Goal: Task Accomplishment & Management: Use online tool/utility

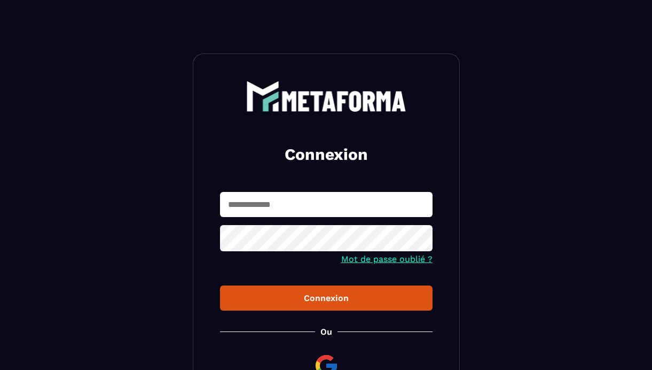
click at [229, 208] on input "text" at bounding box center [326, 204] width 213 height 25
type input "**********"
click at [220, 285] on button "Connexion" at bounding box center [326, 297] width 213 height 25
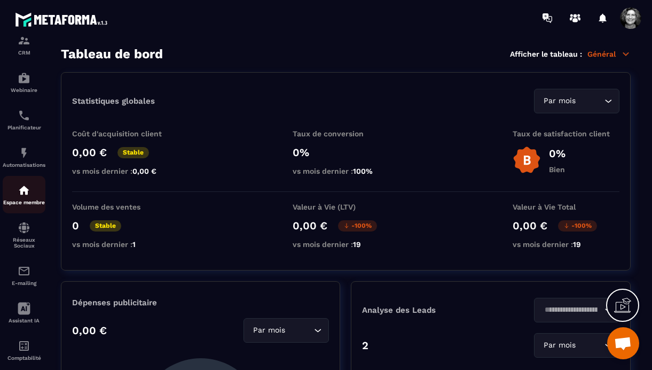
scroll to position [124, 0]
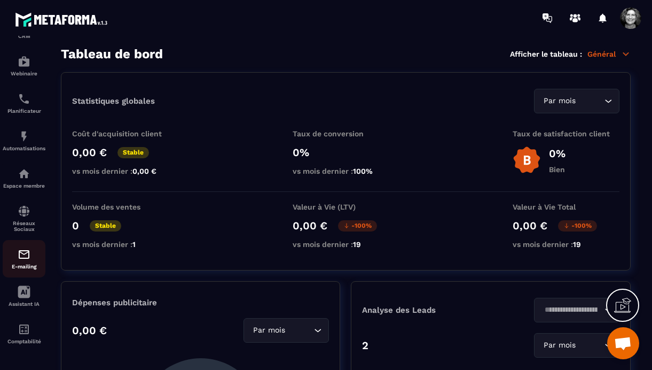
click at [21, 256] on img at bounding box center [24, 254] width 13 height 13
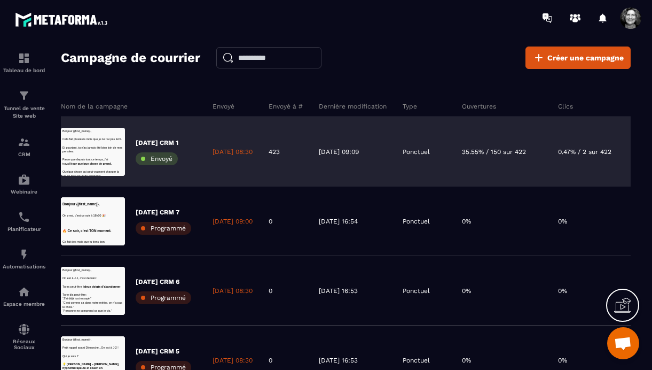
click at [174, 145] on p "[DATE] CRM 1" at bounding box center [157, 142] width 43 height 9
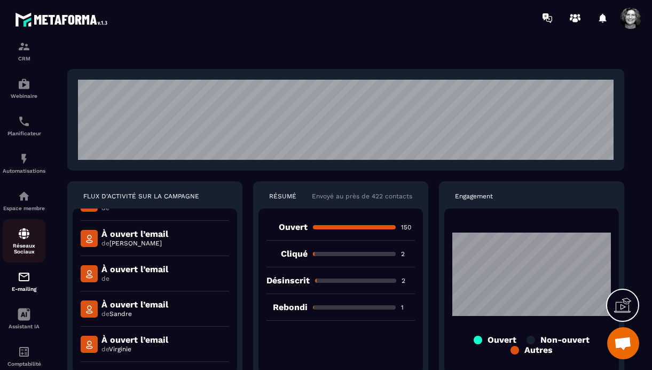
scroll to position [101, 0]
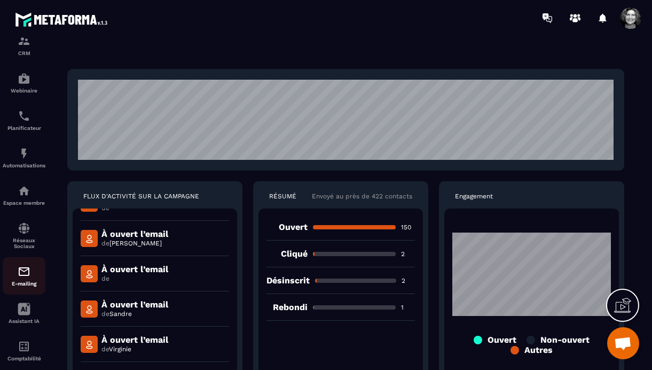
click at [25, 272] on img at bounding box center [24, 271] width 13 height 13
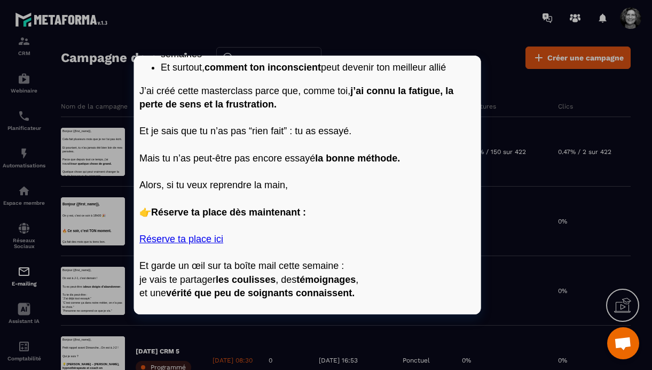
scroll to position [554, 0]
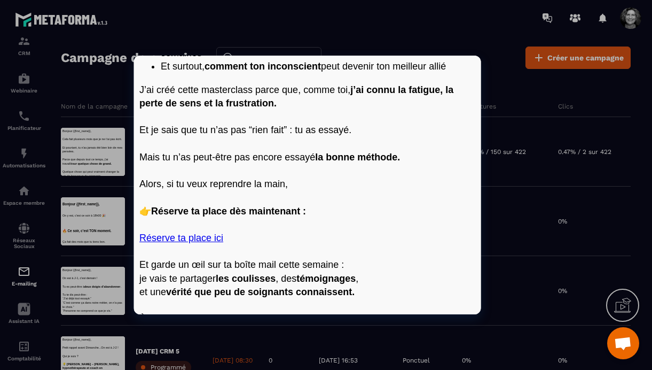
click at [186, 238] on link "Réserve ta place ici" at bounding box center [181, 237] width 84 height 11
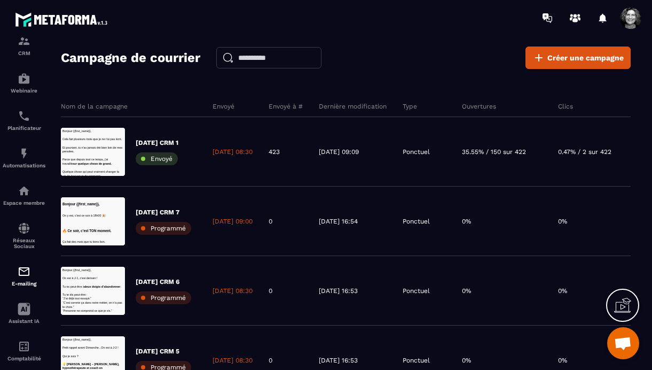
drag, startPoint x: 49, startPoint y: 181, endPoint x: 270, endPoint y: 22, distance: 272.4
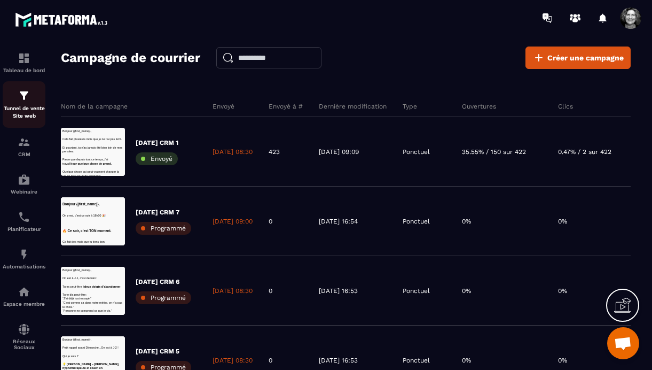
click at [21, 105] on p "Tunnel de vente Site web" at bounding box center [24, 112] width 43 height 15
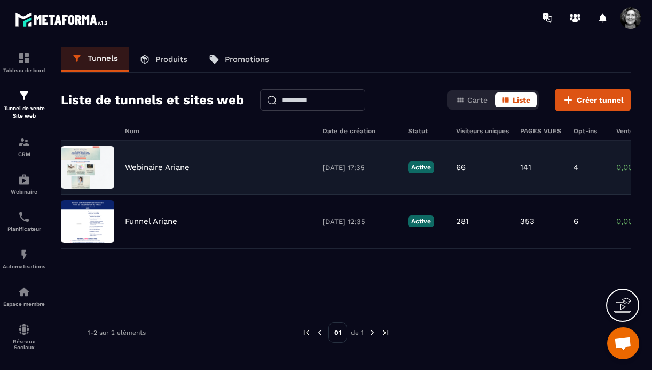
click at [172, 169] on p "Webinaire Ariane" at bounding box center [157, 167] width 65 height 10
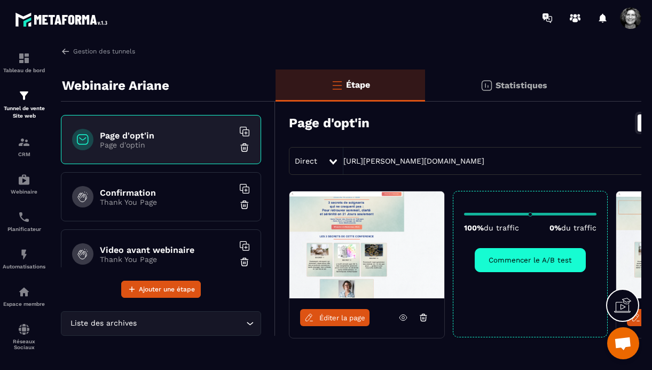
click at [169, 141] on p "Page d'optin" at bounding box center [167, 144] width 134 height 9
click at [159, 140] on p "Page d'optin" at bounding box center [167, 144] width 134 height 9
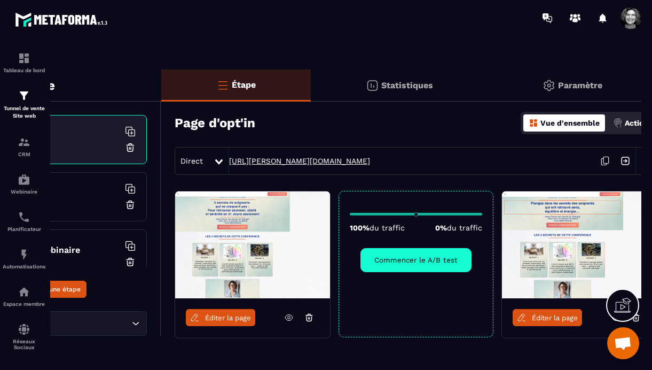
scroll to position [0, 130]
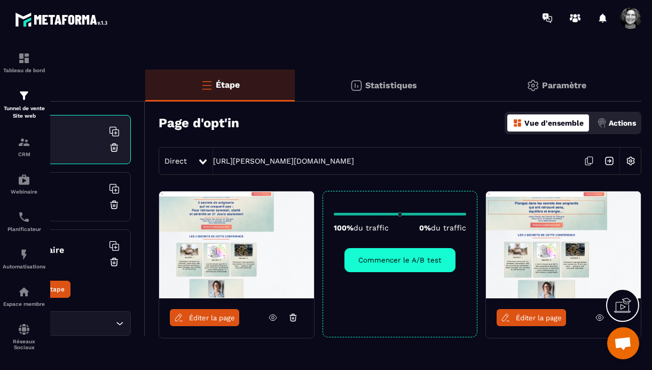
click at [599, 159] on icon at bounding box center [589, 161] width 20 height 20
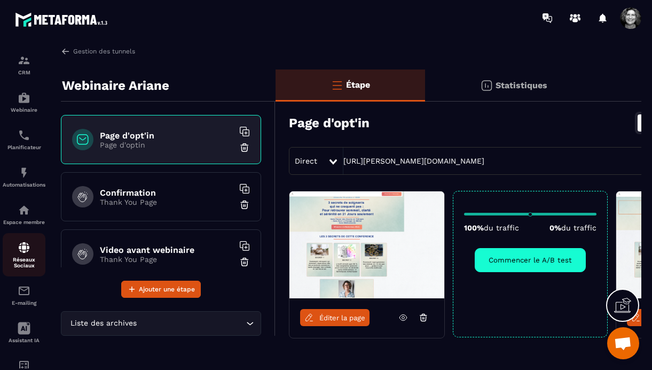
scroll to position [124, 0]
click at [28, 256] on img at bounding box center [24, 254] width 13 height 13
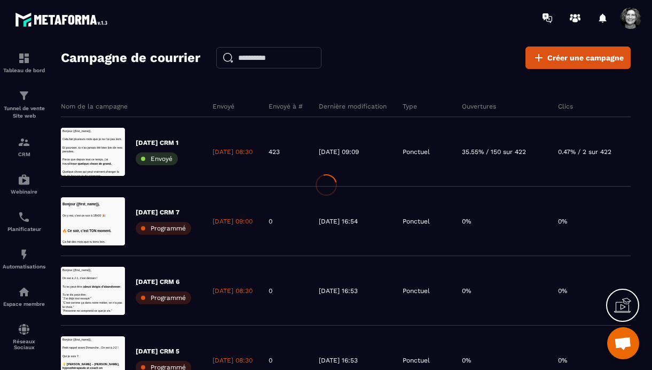
click at [575, 58] on div at bounding box center [326, 185] width 652 height 370
click at [567, 58] on span "Créer une campagne" at bounding box center [585, 57] width 76 height 11
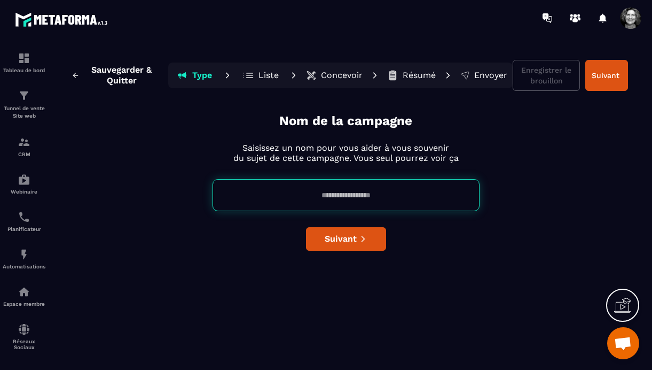
click at [328, 198] on input at bounding box center [346, 195] width 267 height 32
type input "****"
click at [352, 236] on span "Suivant" at bounding box center [341, 238] width 32 height 11
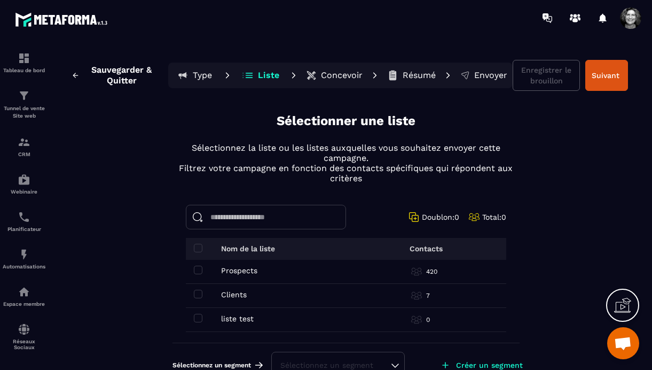
scroll to position [21, 0]
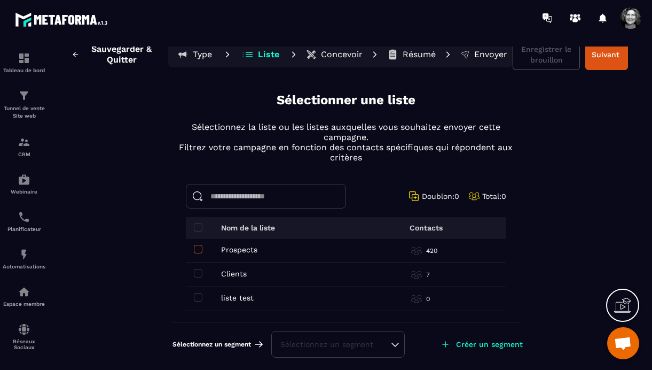
click at [198, 248] on span at bounding box center [198, 249] width 9 height 9
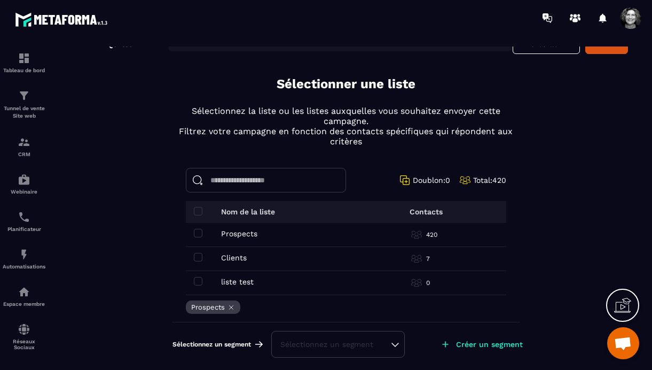
scroll to position [0, 0]
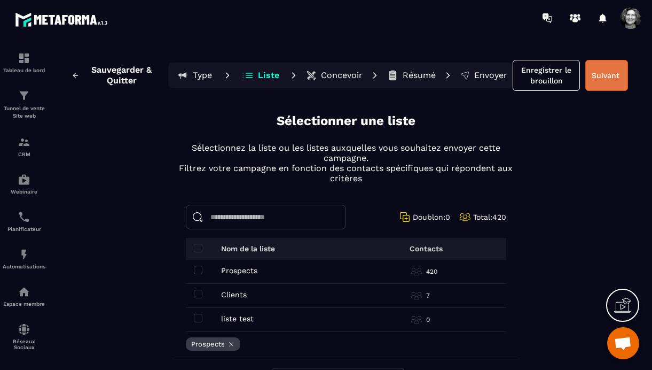
click at [603, 80] on button "Suivant" at bounding box center [606, 75] width 43 height 31
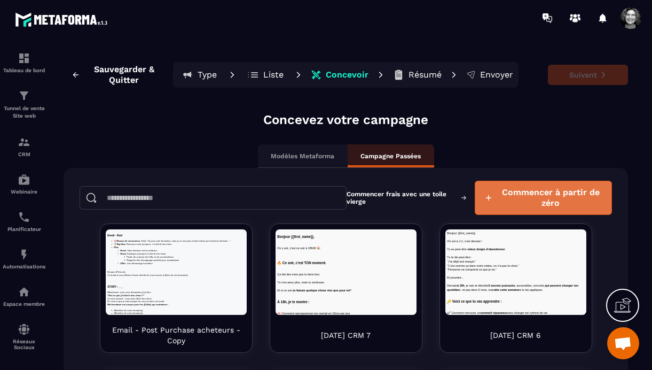
click at [536, 202] on span "Commencer à partir de zéro" at bounding box center [551, 197] width 104 height 21
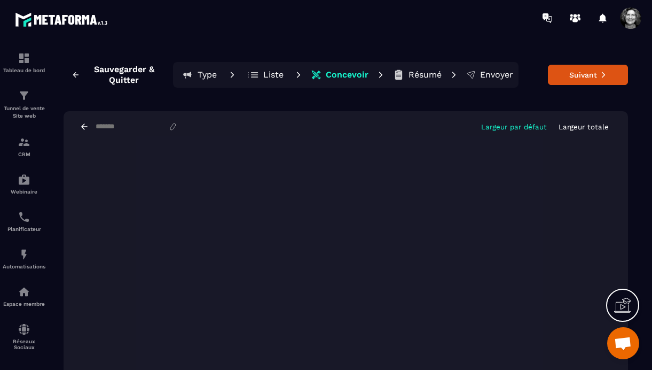
click at [582, 128] on p "Largeur totale" at bounding box center [584, 127] width 50 height 8
click at [590, 74] on button "Suivant" at bounding box center [588, 75] width 80 height 20
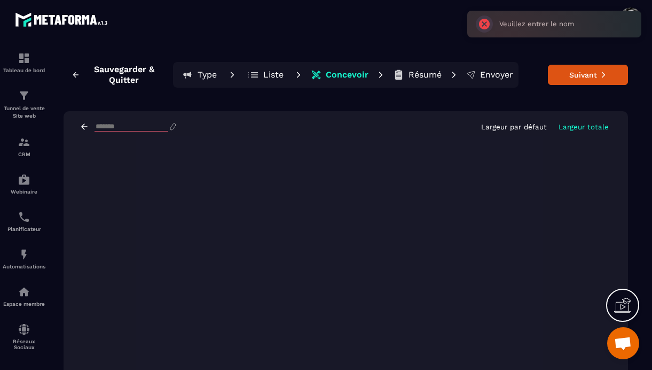
click at [98, 125] on input at bounding box center [132, 126] width 74 height 9
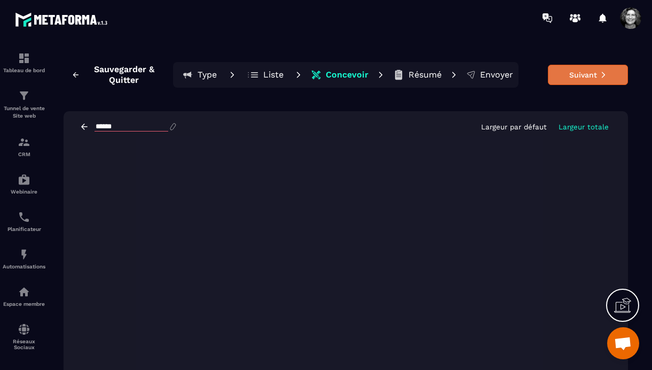
type input "******"
click at [587, 77] on button "Suivant" at bounding box center [588, 75] width 80 height 20
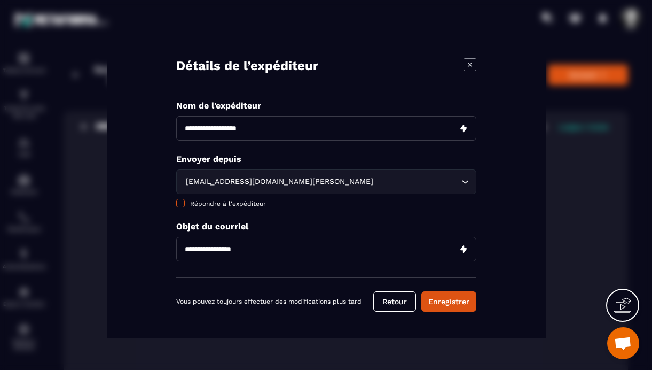
click at [176, 202] on span "Modal window" at bounding box center [180, 203] width 9 height 9
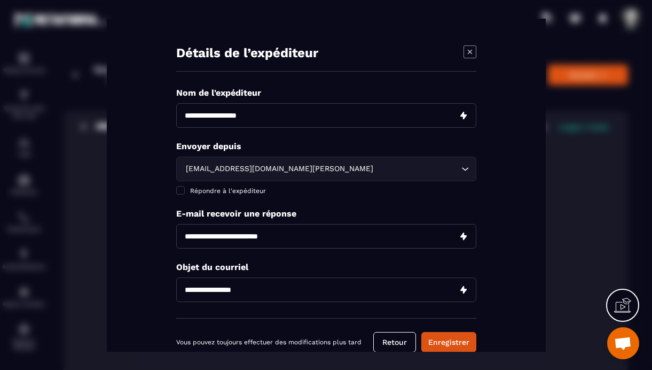
click at [255, 237] on input "Modal window" at bounding box center [326, 236] width 300 height 25
type input "**********"
click at [255, 290] on input "Modal window" at bounding box center [326, 289] width 300 height 25
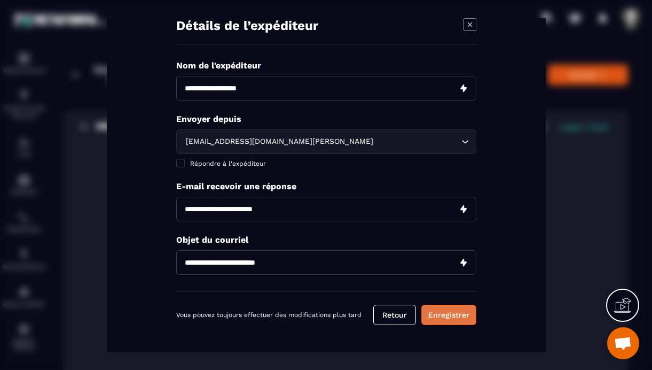
type input "**********"
click at [451, 318] on button "Enregistrer" at bounding box center [448, 314] width 55 height 20
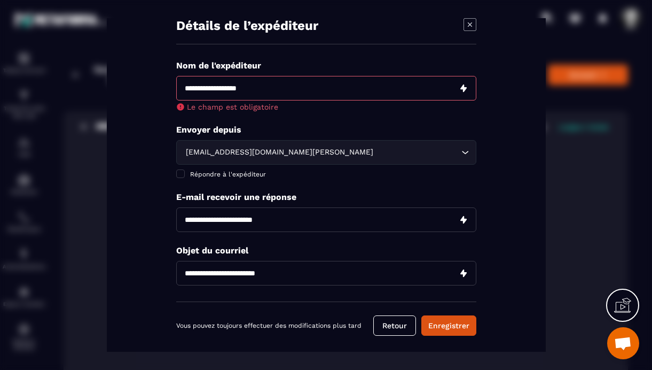
click at [249, 87] on input "Modal window" at bounding box center [326, 88] width 300 height 25
type input "**********"
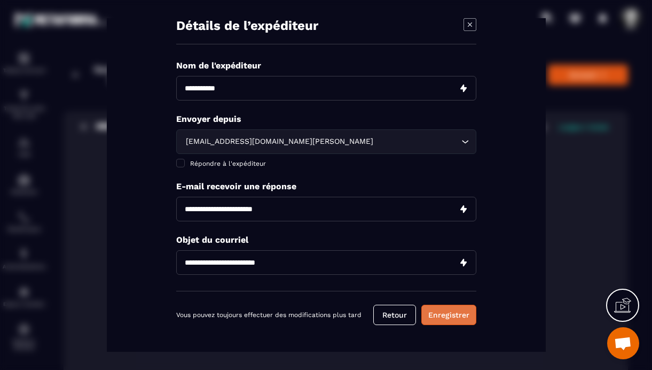
click at [456, 315] on button "Enregistrer" at bounding box center [448, 314] width 55 height 20
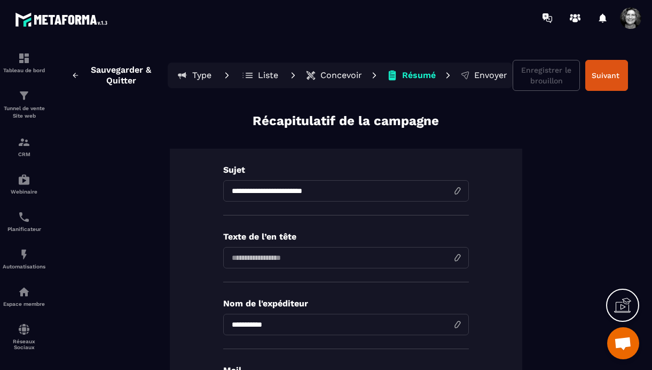
click at [344, 73] on p "Concevoir" at bounding box center [341, 75] width 42 height 11
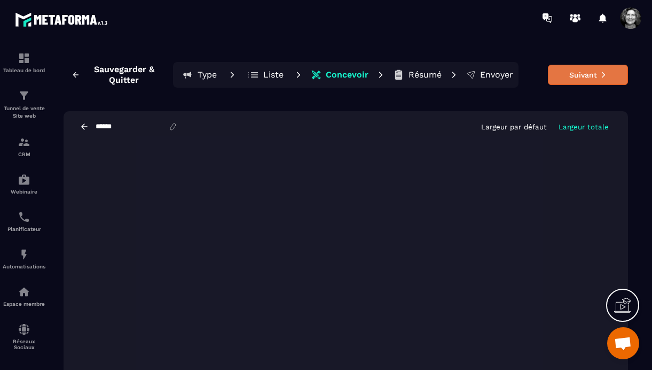
click at [583, 71] on button "Suivant" at bounding box center [588, 75] width 80 height 20
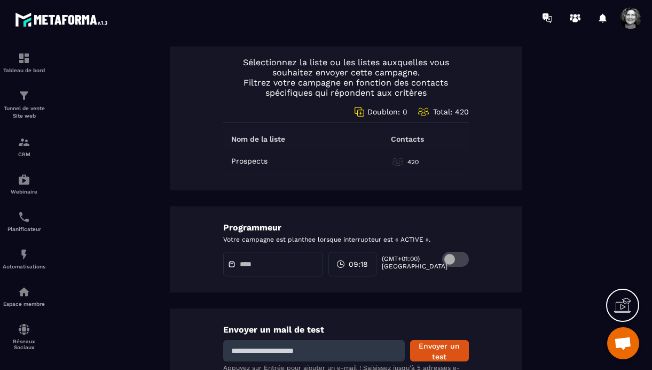
scroll to position [559, 0]
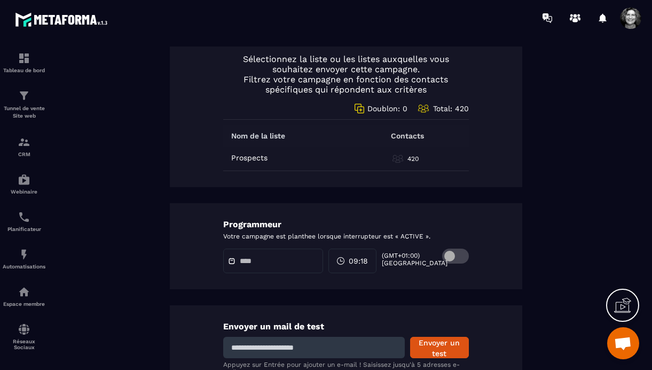
click at [284, 348] on input at bounding box center [314, 346] width 182 height 21
type input "**********"
click at [442, 350] on button "Envoyer un test" at bounding box center [439, 346] width 59 height 21
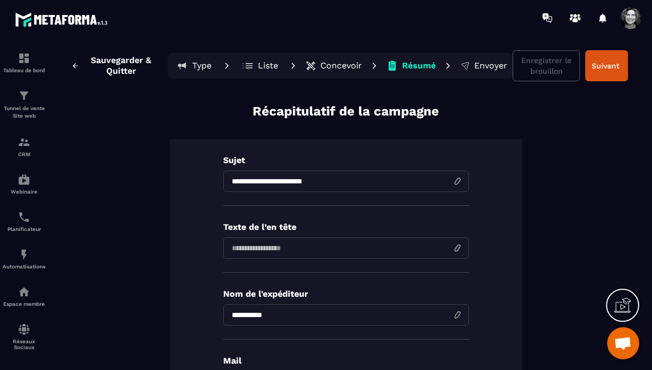
scroll to position [0, 0]
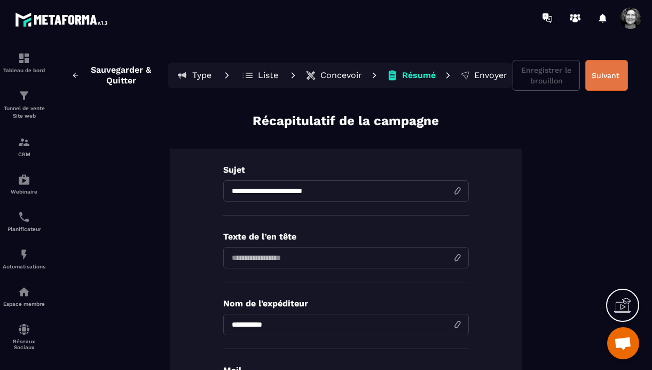
click at [615, 70] on button "Suivant" at bounding box center [606, 75] width 43 height 31
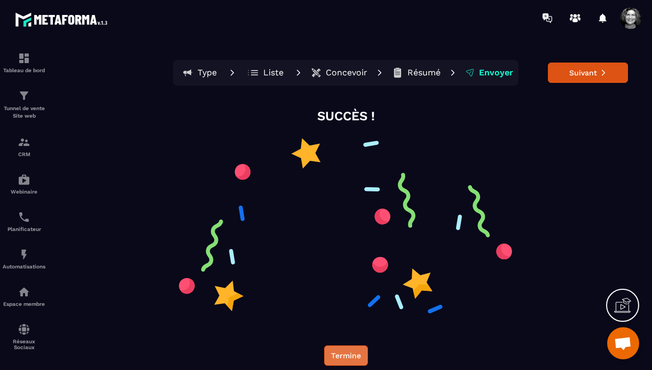
click at [347, 354] on button "Termine" at bounding box center [346, 355] width 44 height 20
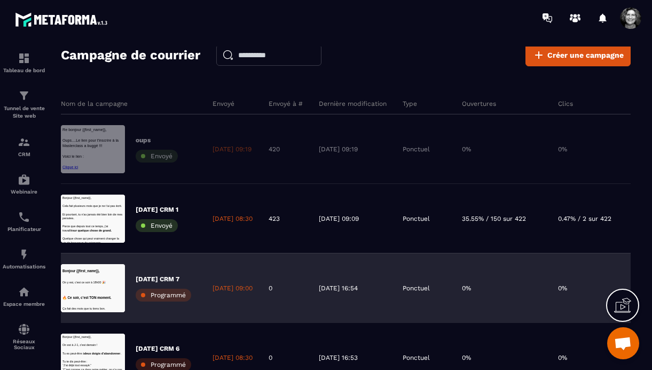
click at [358, 289] on p "[DATE] 16:54" at bounding box center [338, 288] width 39 height 9
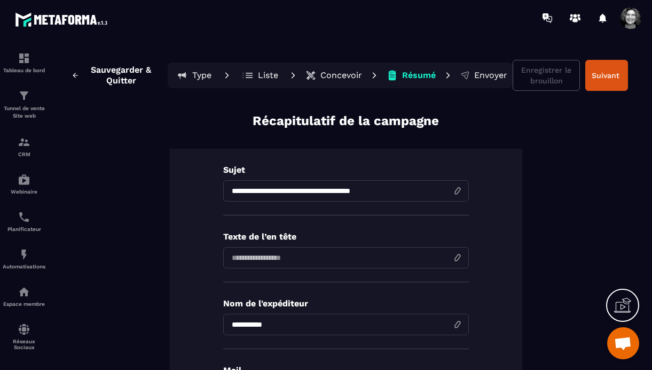
scroll to position [3, 0]
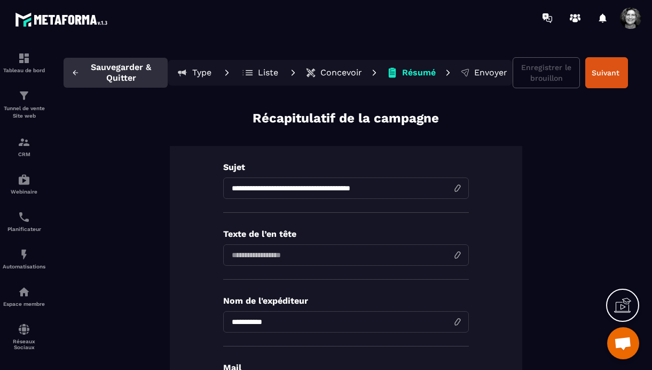
click at [75, 70] on icon "button" at bounding box center [76, 73] width 8 height 10
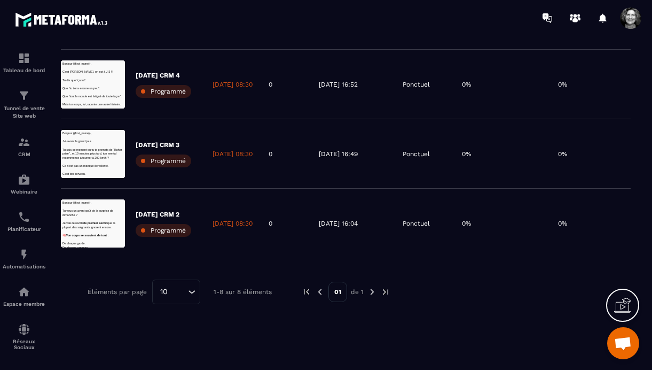
scroll to position [420, 0]
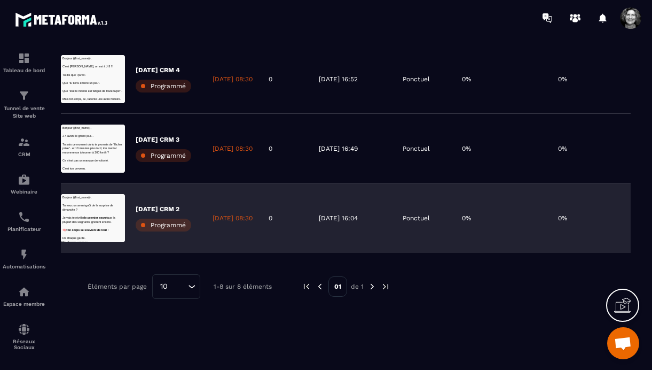
click at [231, 214] on p "[DATE] 08:30" at bounding box center [233, 218] width 40 height 9
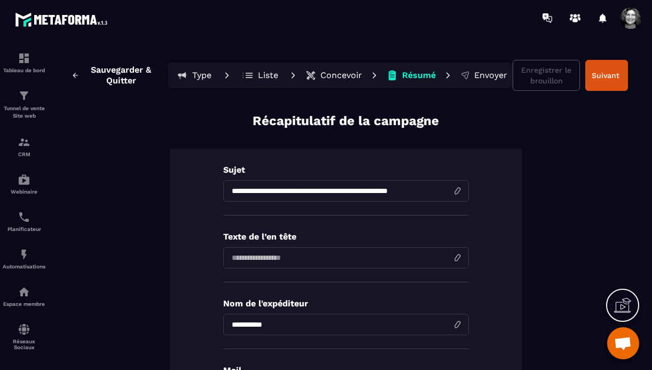
click at [343, 74] on p "Concevoir" at bounding box center [341, 75] width 42 height 11
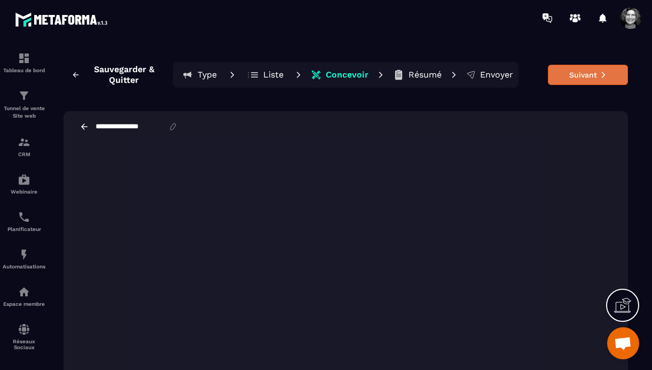
click at [582, 75] on button "Suivant" at bounding box center [588, 75] width 80 height 20
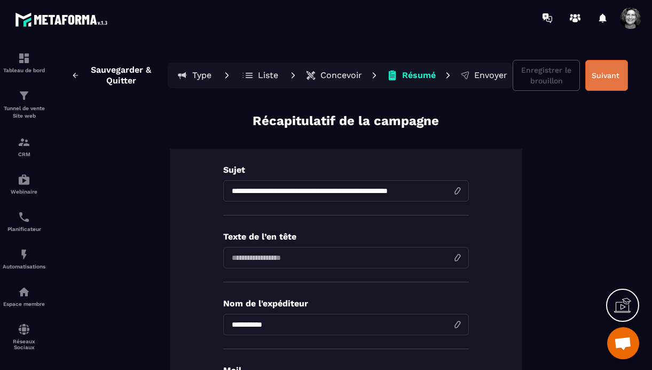
click at [610, 73] on button "Suivant" at bounding box center [606, 75] width 43 height 31
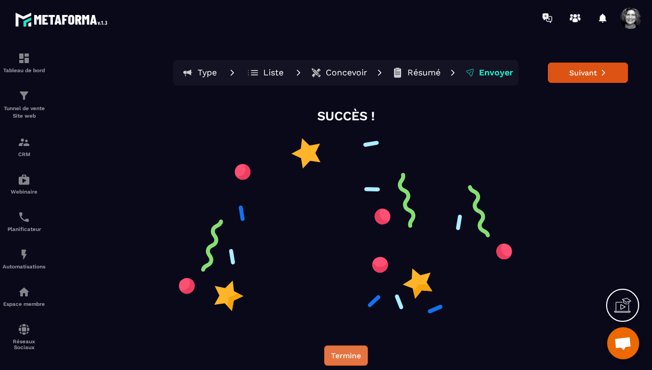
click at [353, 356] on button "Termine" at bounding box center [346, 355] width 44 height 20
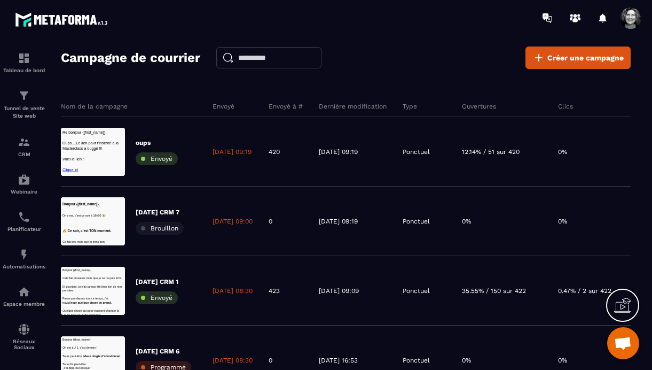
click at [632, 21] on span at bounding box center [630, 17] width 21 height 21
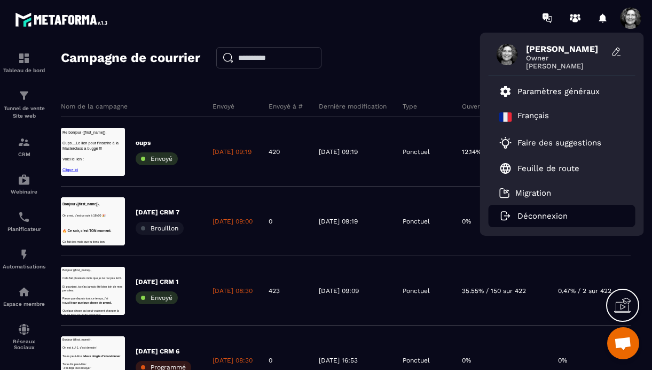
click at [556, 218] on p "Déconnexion" at bounding box center [542, 216] width 50 height 10
